Goal: Book appointment/travel/reservation

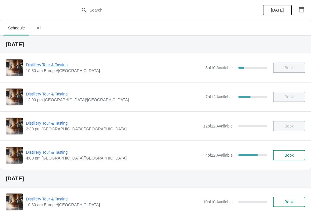
click at [289, 154] on span "Book" at bounding box center [289, 155] width 9 height 5
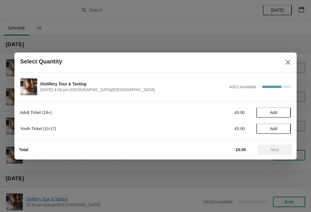
click at [280, 111] on span "Add" at bounding box center [274, 112] width 24 height 5
click at [286, 111] on icon at bounding box center [284, 112] width 6 height 6
click at [279, 149] on span "Next" at bounding box center [275, 149] width 8 height 5
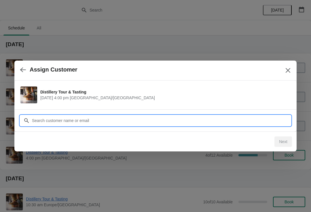
click at [132, 116] on input "Customer" at bounding box center [161, 120] width 259 height 10
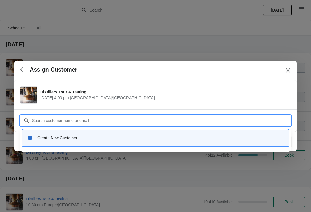
click at [70, 134] on div "Create New Customer" at bounding box center [156, 138] width 262 height 12
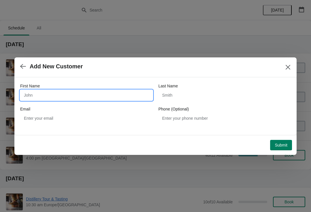
click at [55, 97] on input "First Name" at bounding box center [86, 95] width 133 height 10
type input "Max"
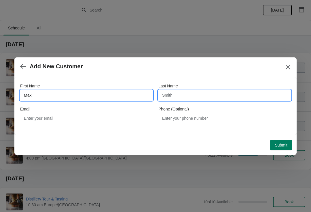
click at [177, 93] on input "Last Name" at bounding box center [224, 95] width 133 height 10
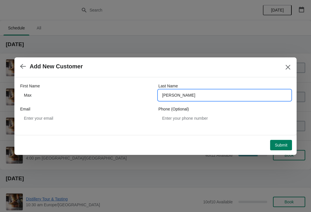
type input "[PERSON_NAME]"
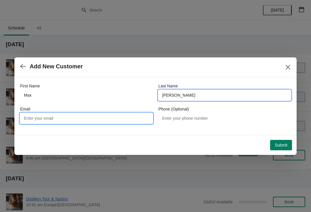
click at [64, 115] on input "Email" at bounding box center [86, 118] width 133 height 10
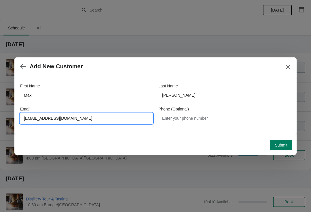
type input "[EMAIL_ADDRESS][DOMAIN_NAME]"
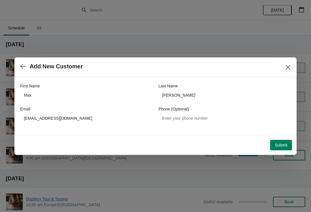
click at [282, 147] on span "Submit" at bounding box center [281, 145] width 13 height 5
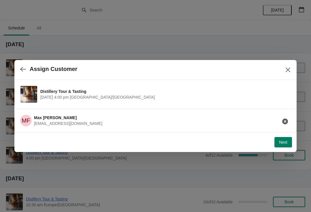
click at [285, 141] on span "Next" at bounding box center [283, 142] width 8 height 5
